Goal: Download file/media

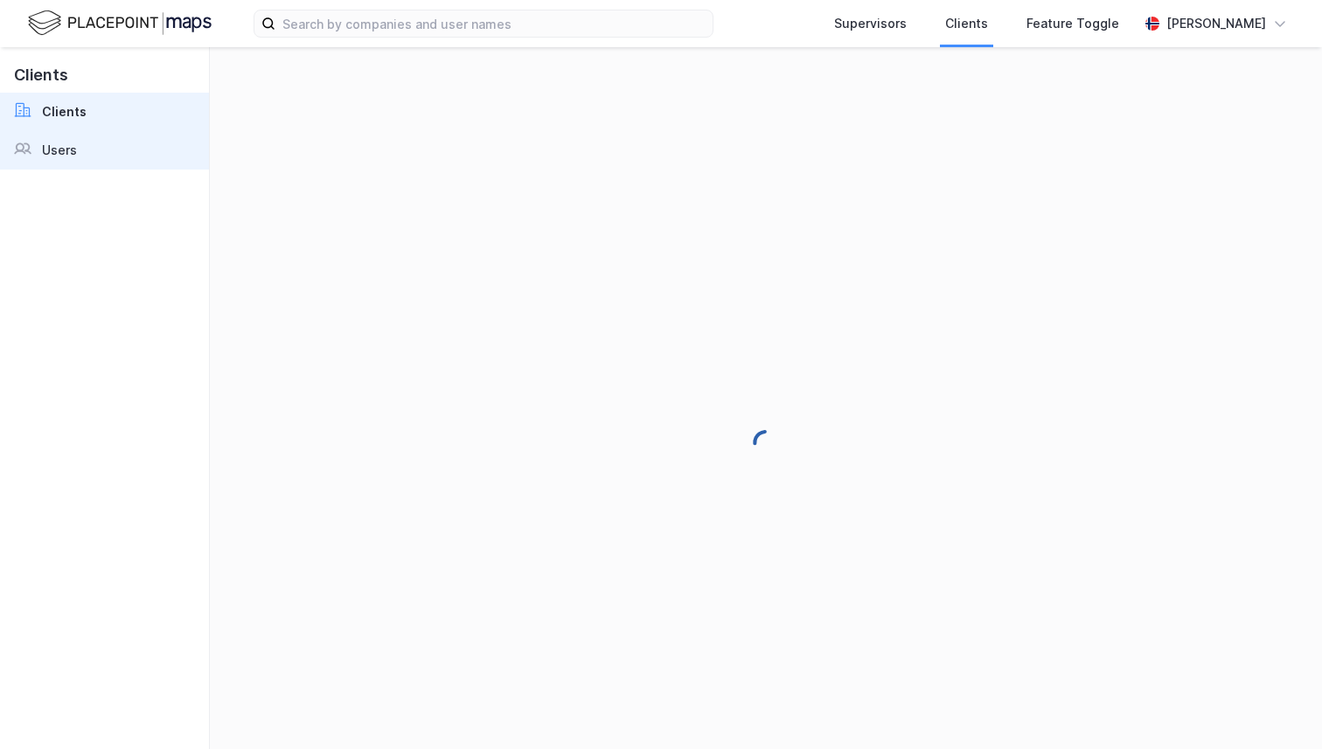
click at [126, 157] on link "Users" at bounding box center [104, 150] width 209 height 38
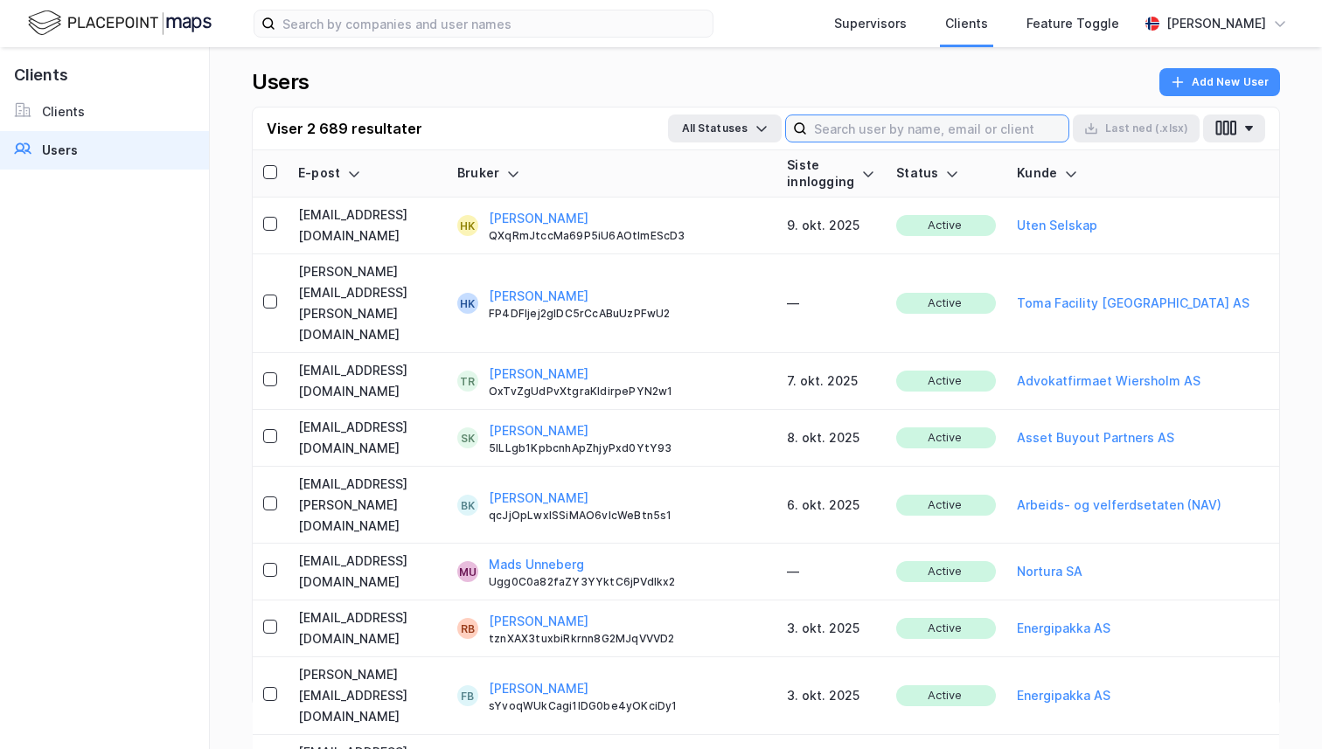
click at [825, 139] on input at bounding box center [937, 128] width 261 height 26
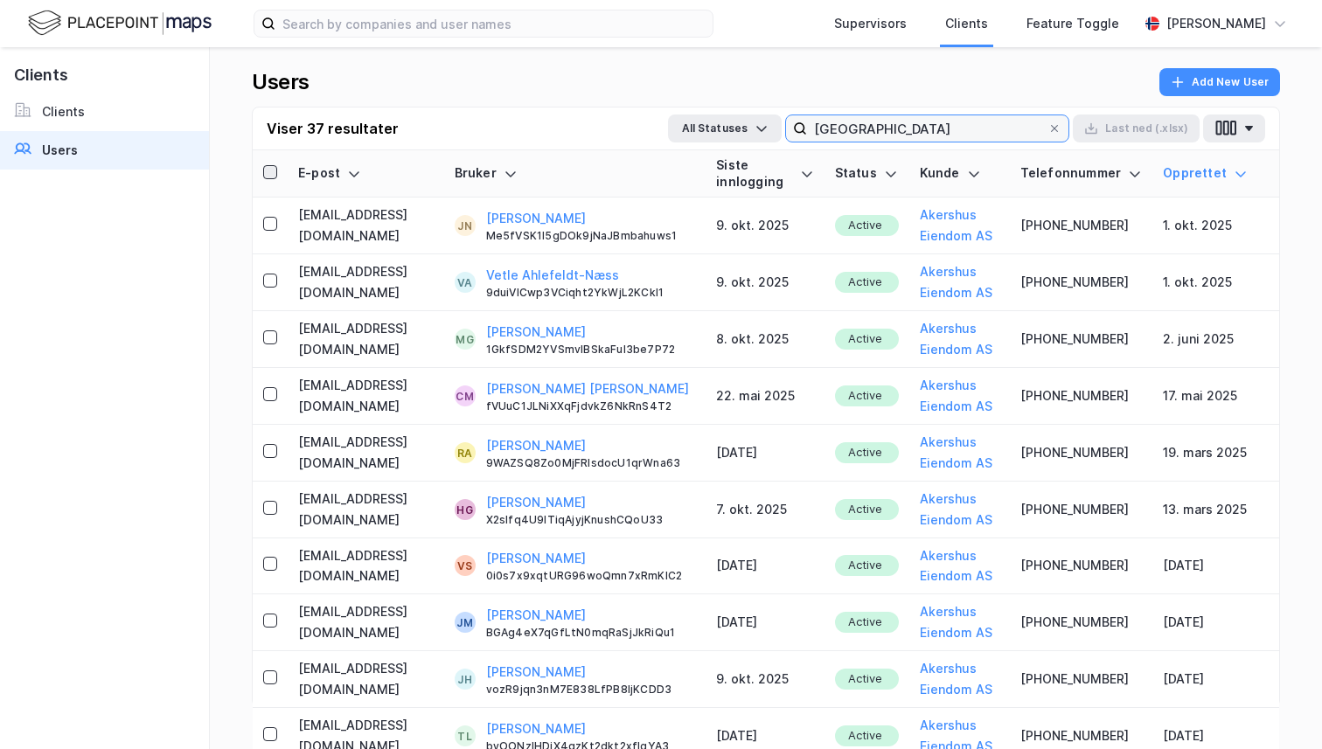
type input "[GEOGRAPHIC_DATA]"
click at [277, 171] on div at bounding box center [270, 172] width 14 height 14
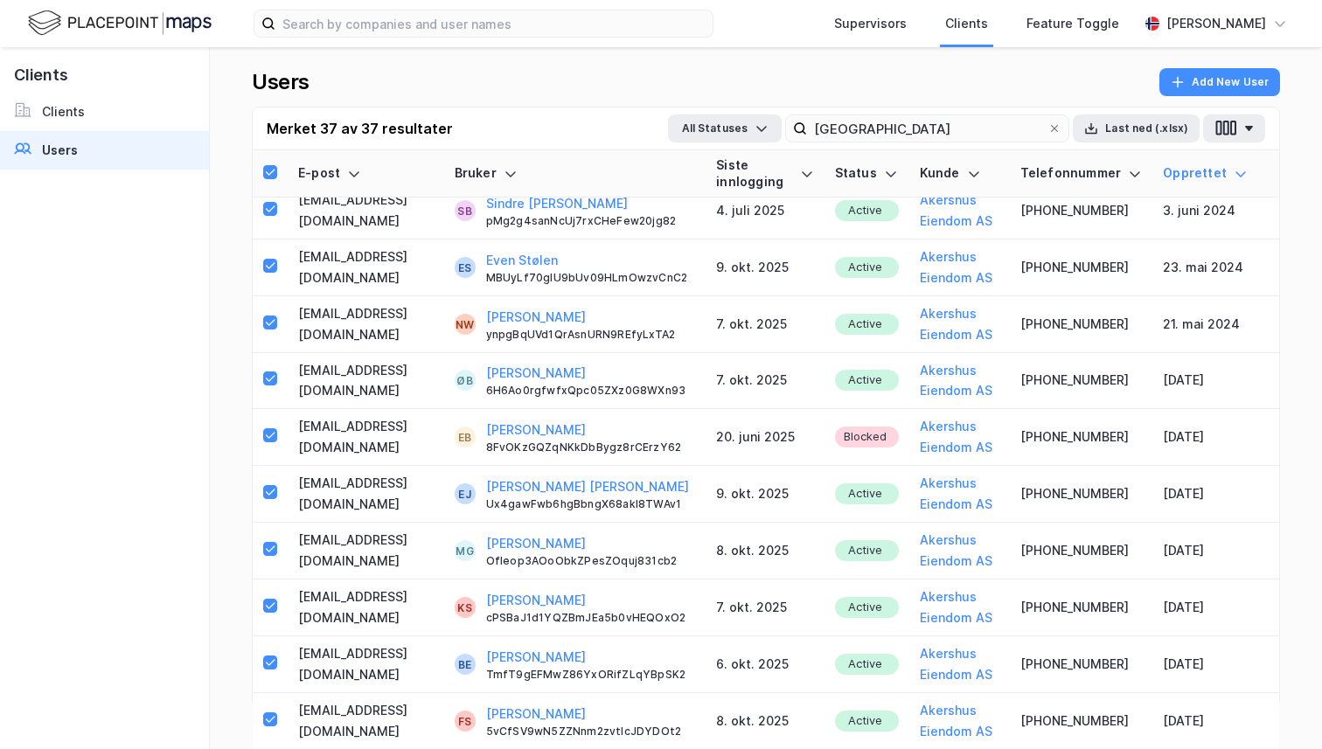
scroll to position [1467, 0]
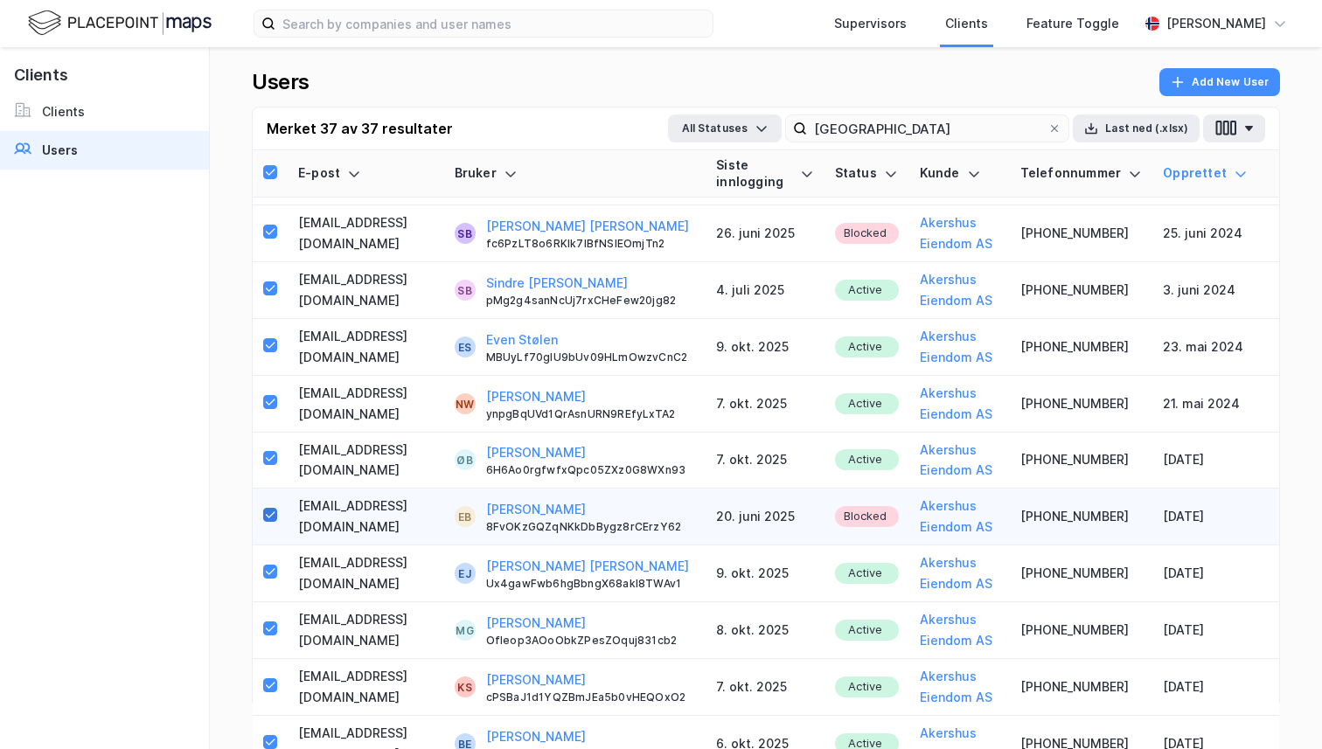
click at [275, 511] on icon at bounding box center [270, 515] width 12 height 12
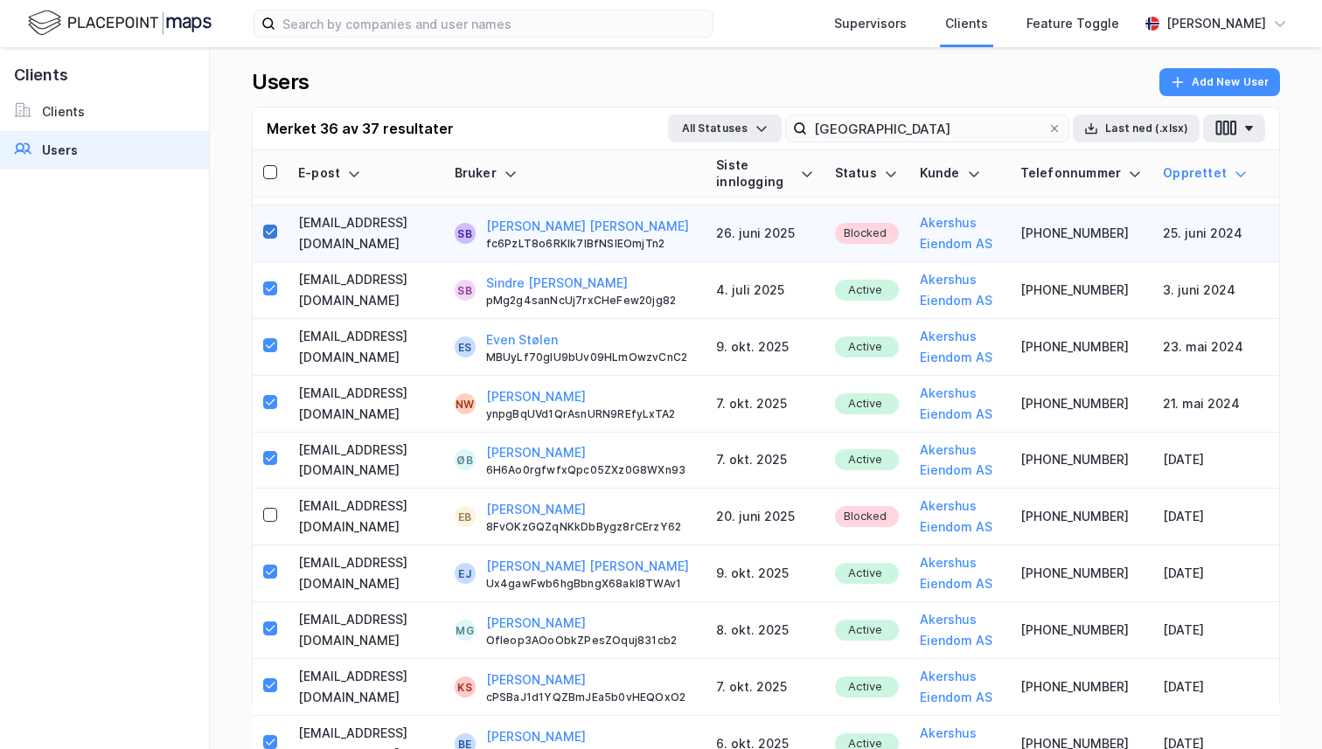
click at [271, 233] on icon at bounding box center [270, 232] width 12 height 12
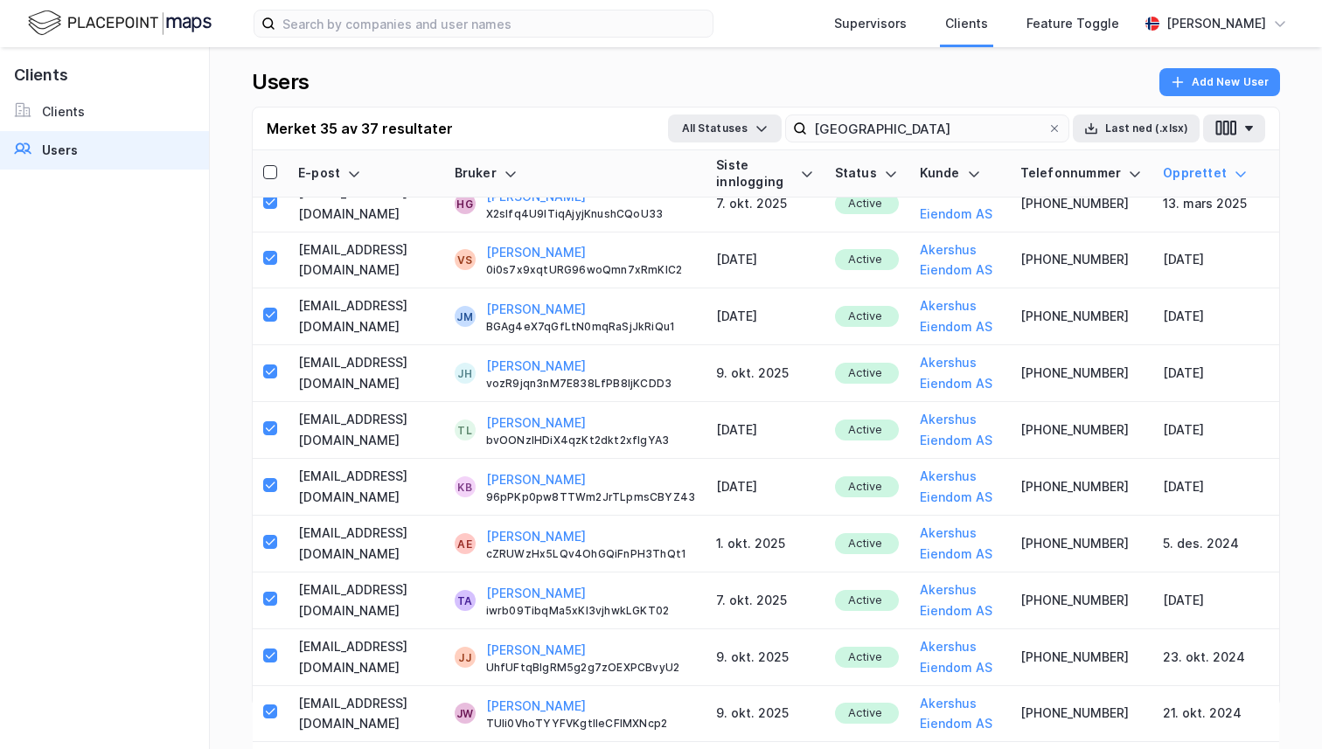
scroll to position [0, 0]
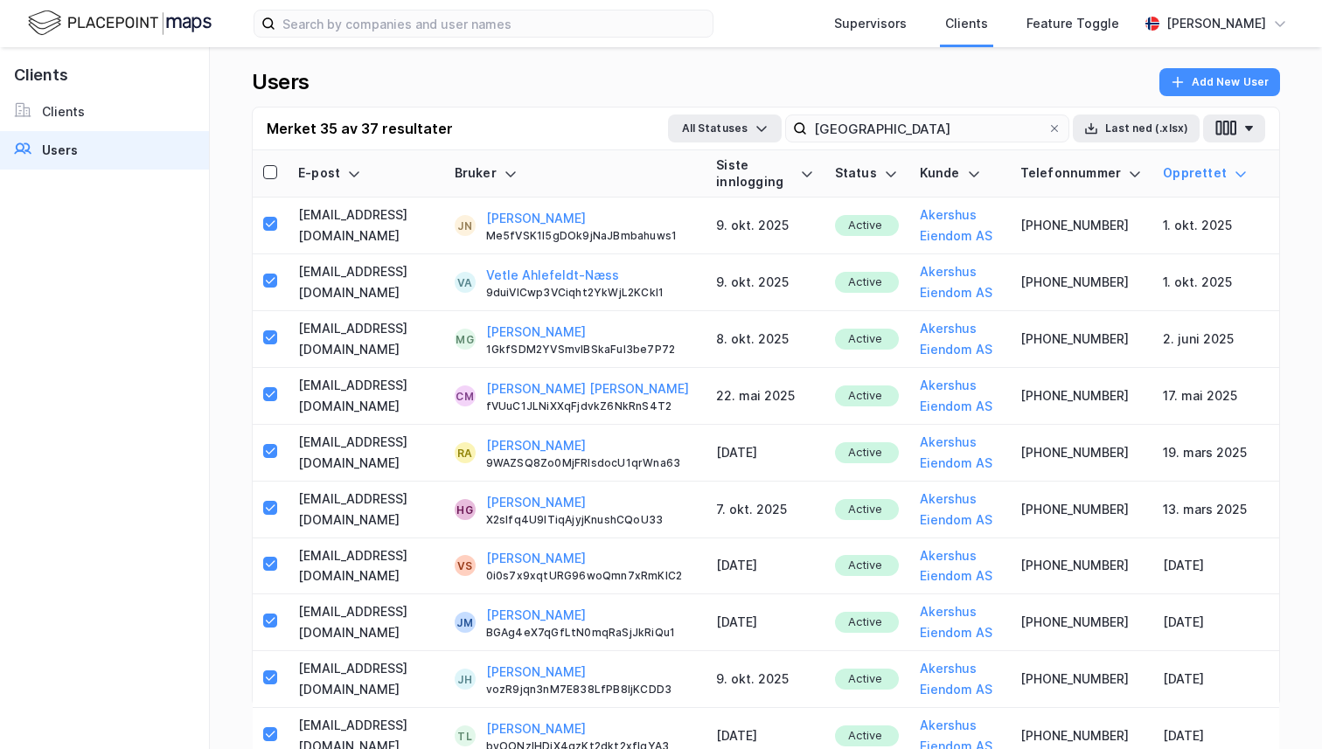
click at [1166, 125] on button "Last ned (.xlsx)" at bounding box center [1136, 129] width 127 height 28
